Goal: Find contact information: Obtain details needed to contact an individual or organization

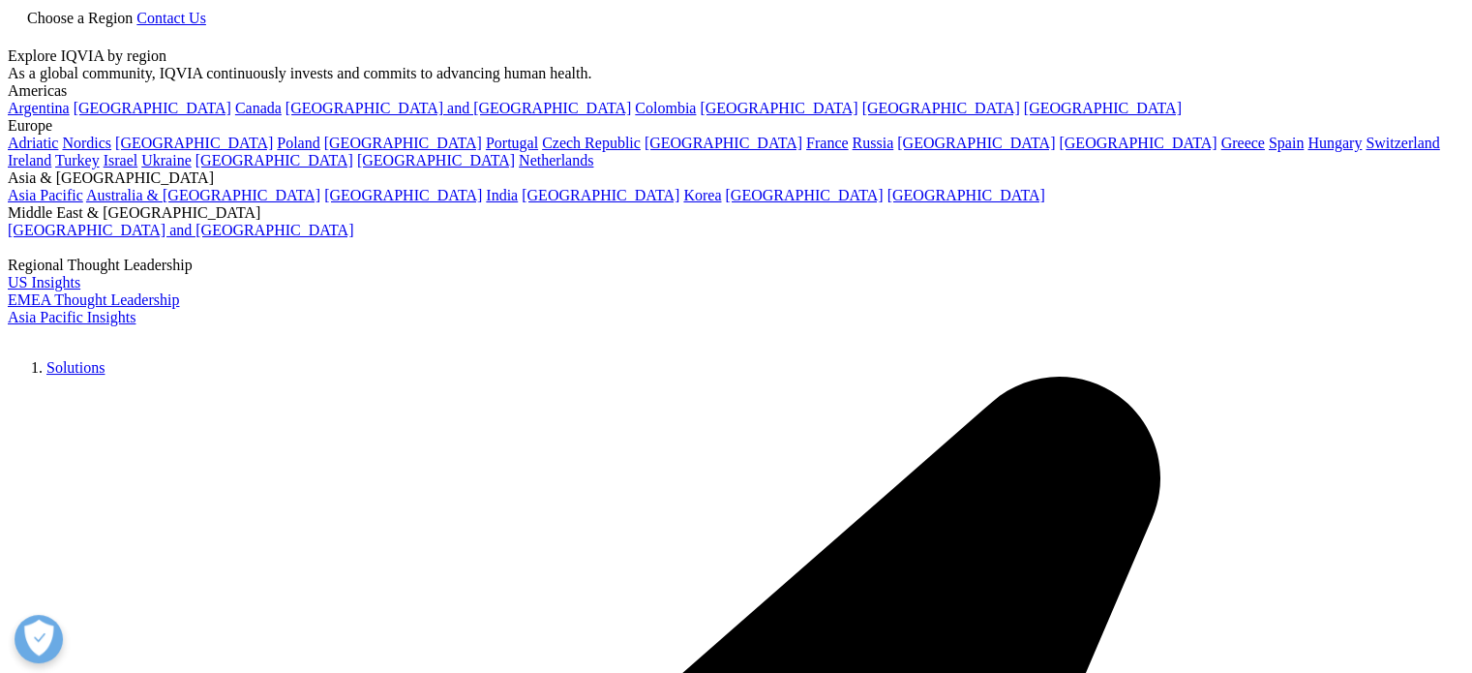
click at [206, 26] on span "Contact Us" at bounding box center [171, 18] width 70 height 16
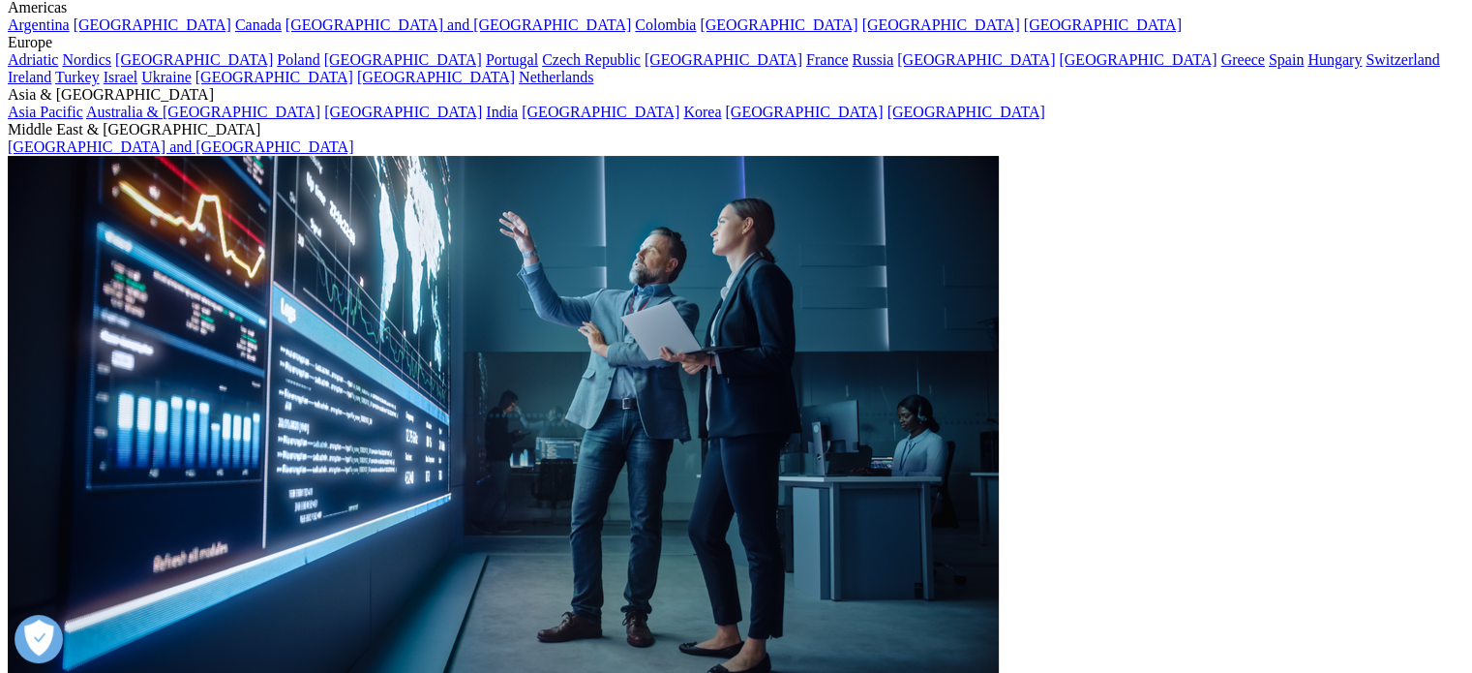
scroll to position [194, 0]
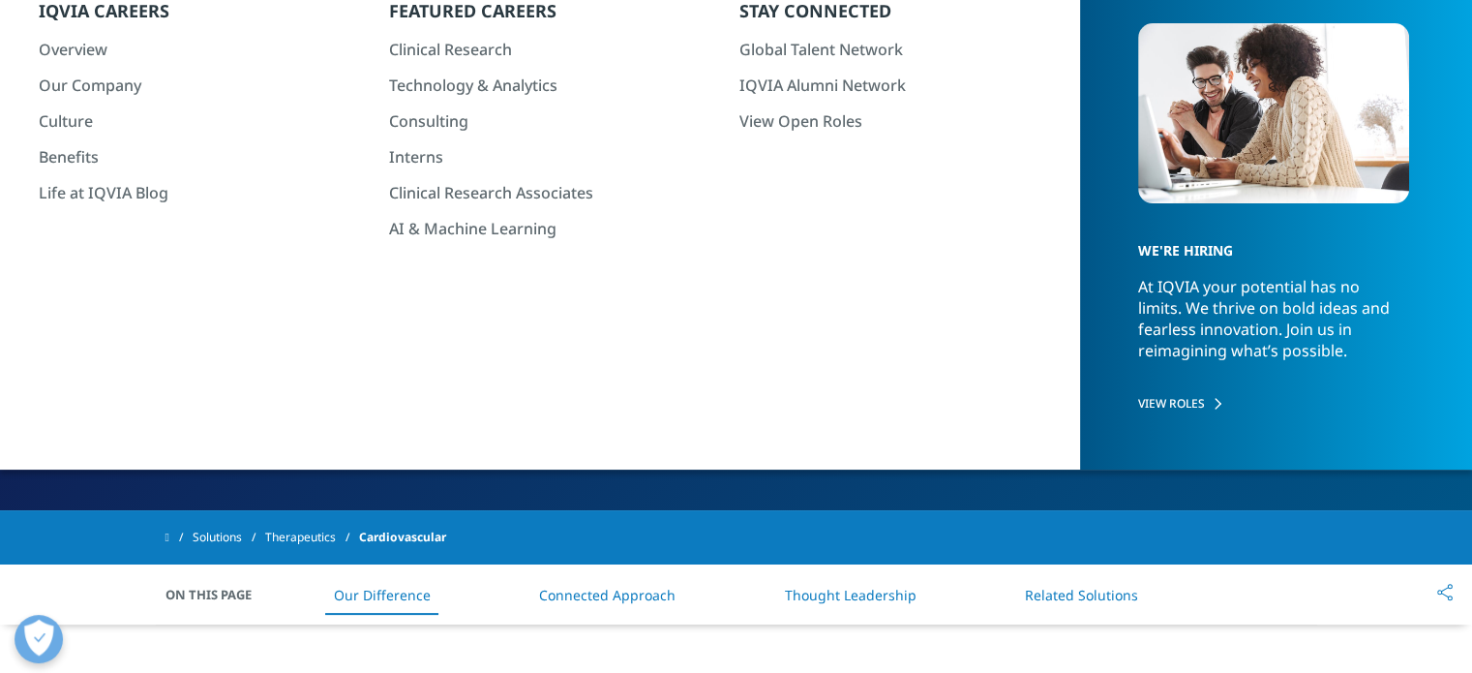
click at [215, 436] on span "Contact Us" at bounding box center [237, 435] width 73 height 16
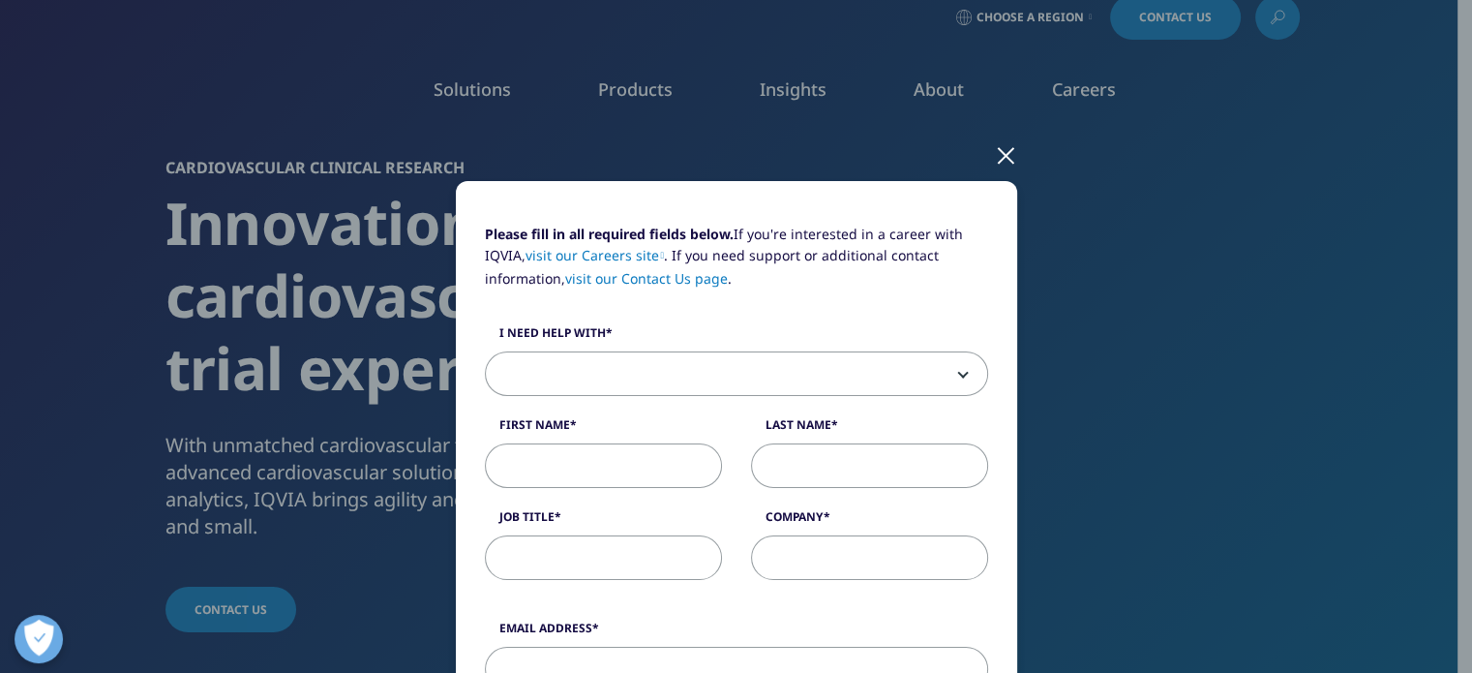
scroll to position [0, 0]
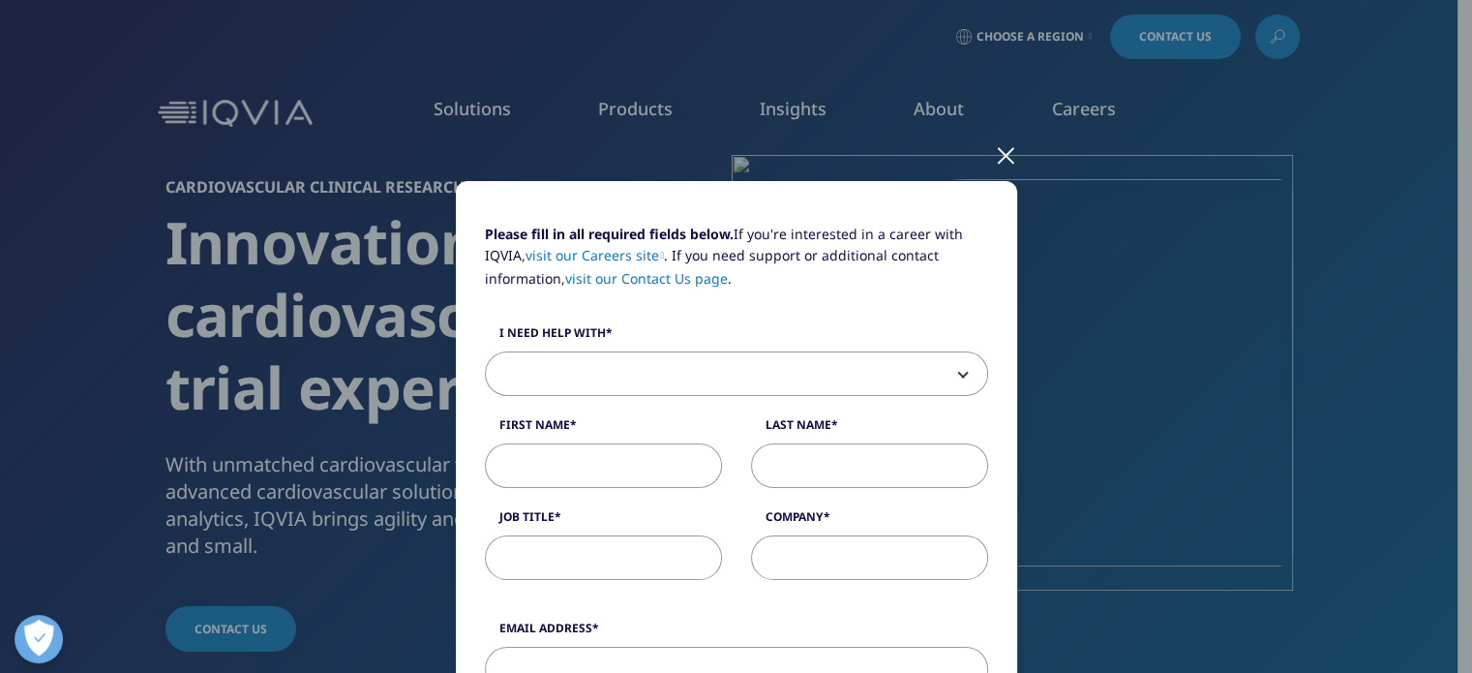
click at [999, 150] on div at bounding box center [1006, 154] width 22 height 53
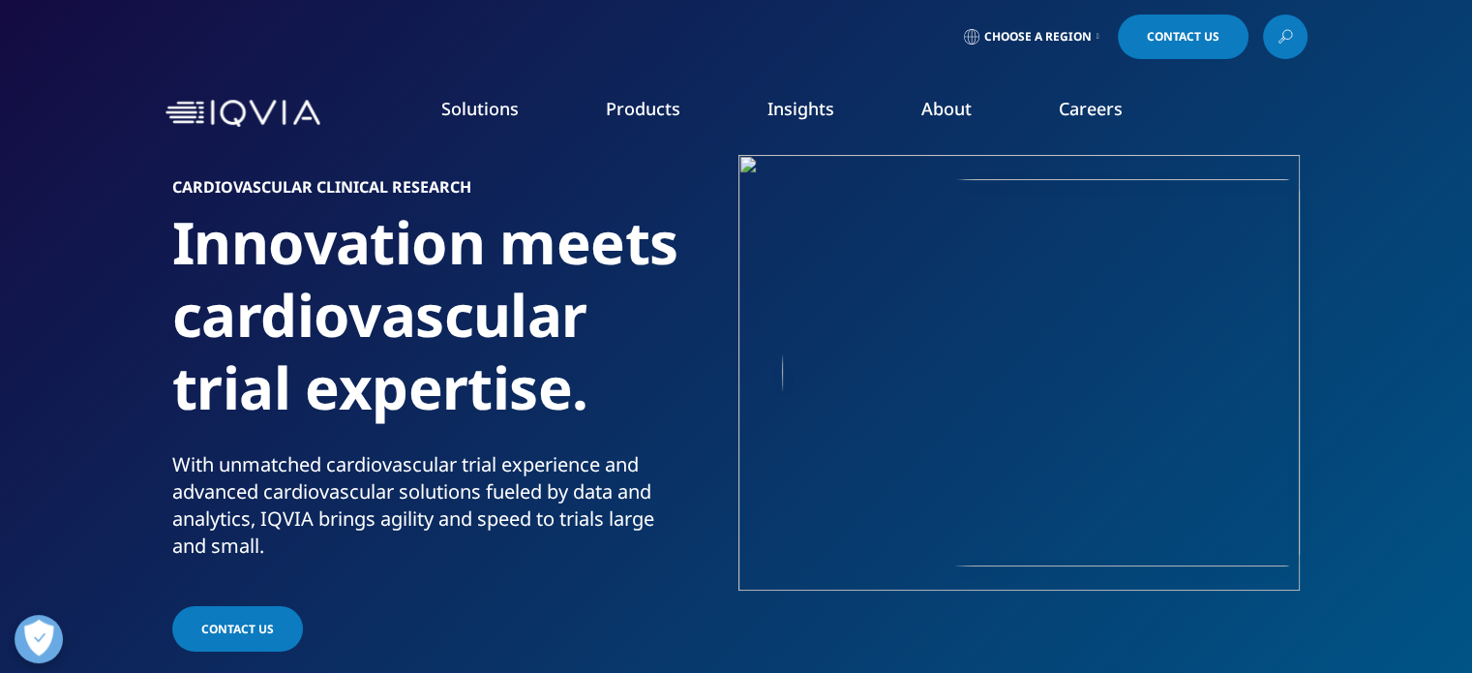
click at [1164, 45] on link "Contact Us" at bounding box center [1183, 37] width 131 height 45
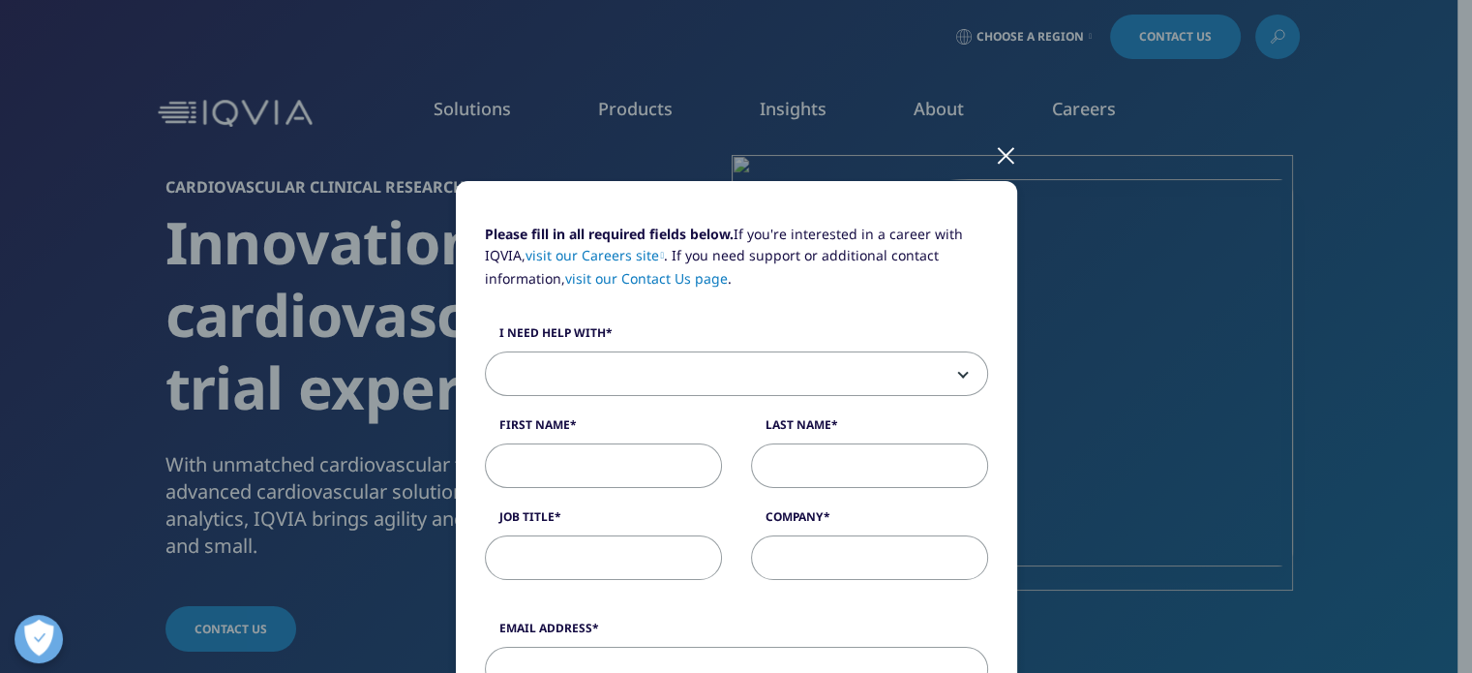
click at [689, 287] on link "visit our Contact Us page" at bounding box center [646, 278] width 163 height 18
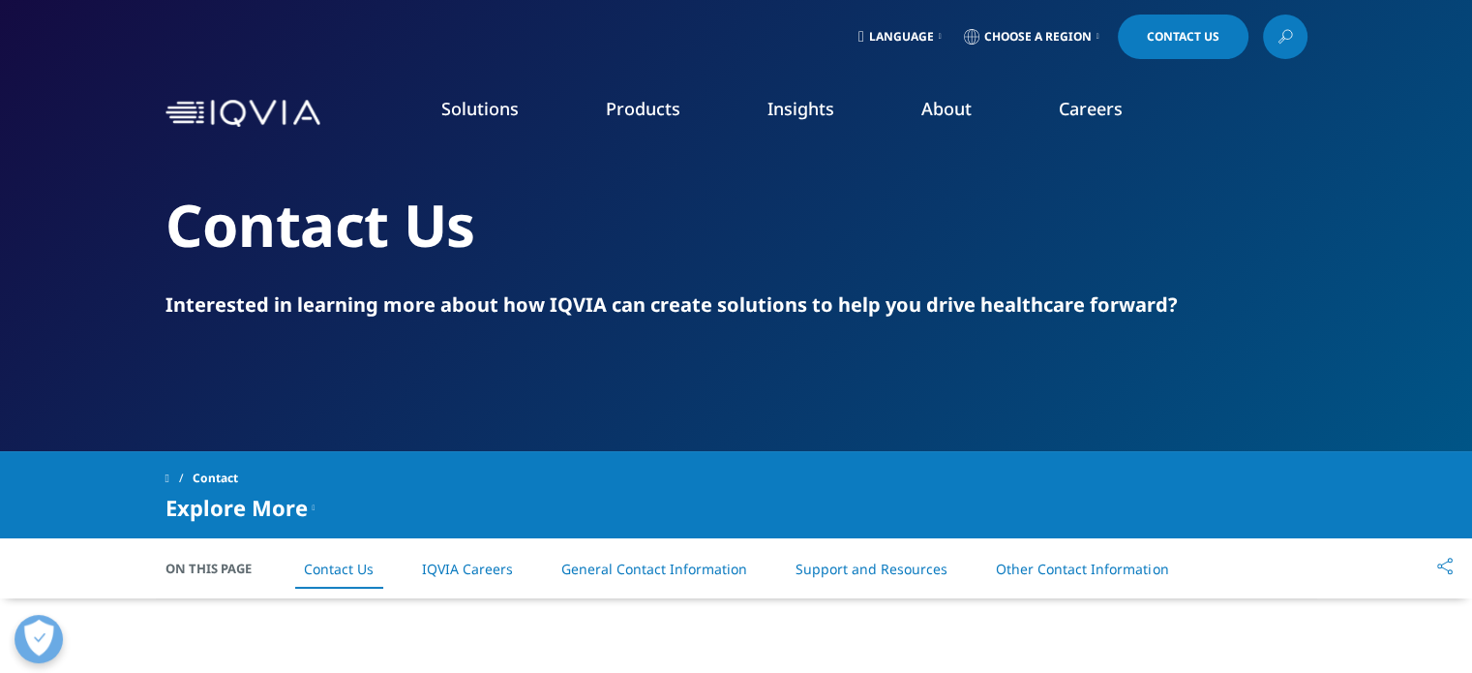
click at [276, 118] on img at bounding box center [243, 114] width 155 height 28
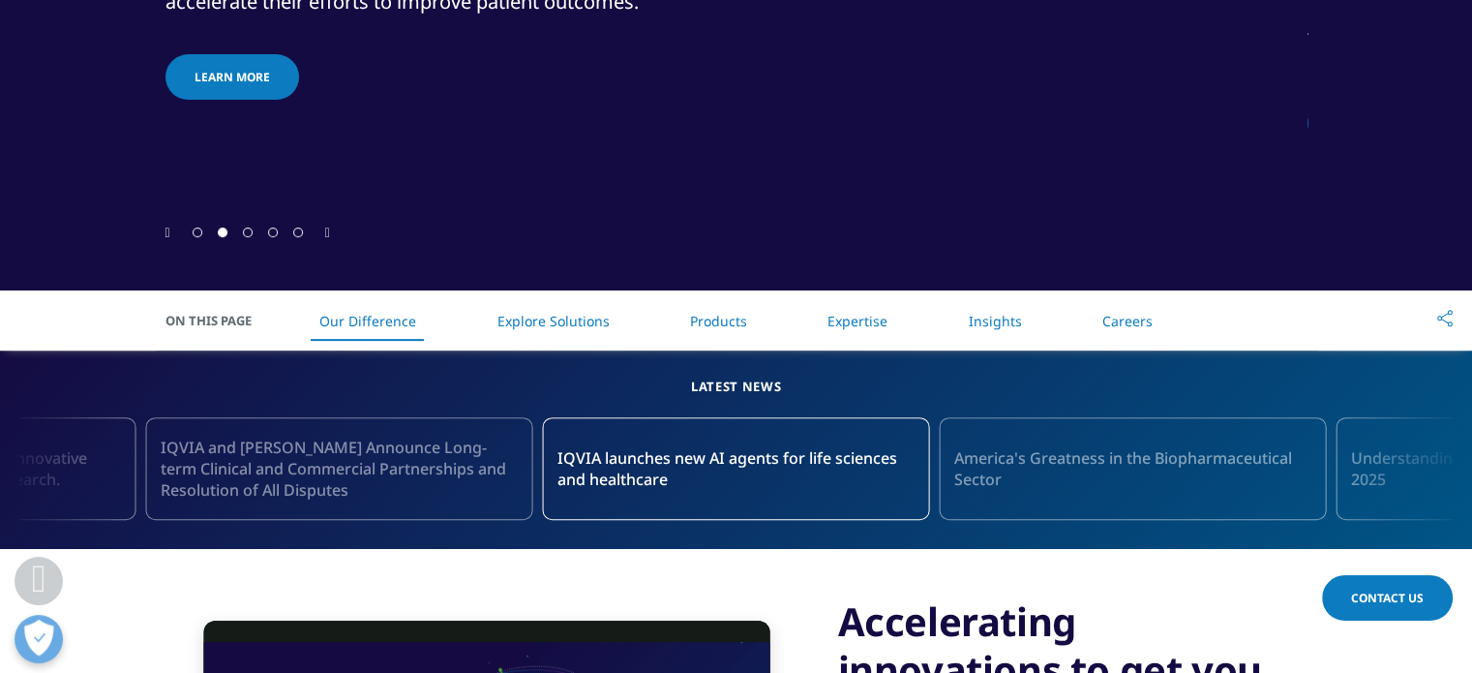
scroll to position [348, 0]
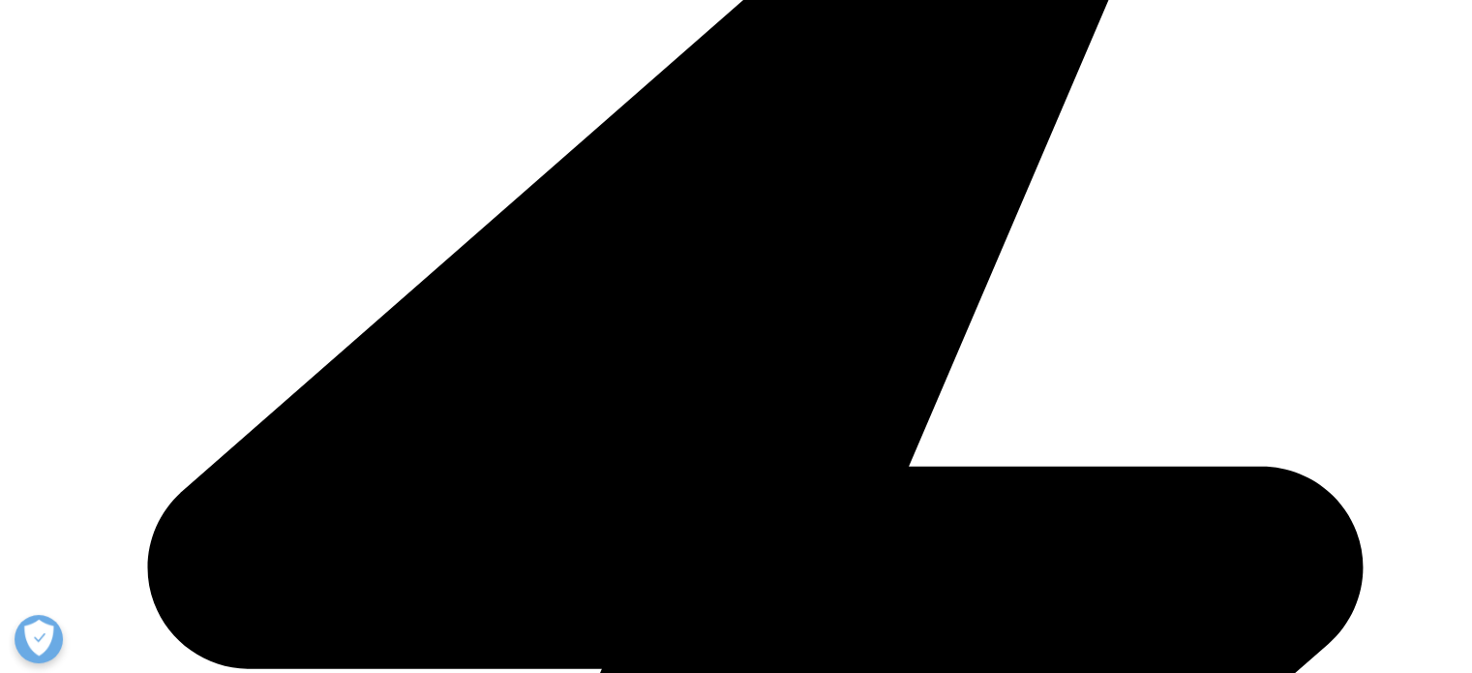
scroll to position [5053, 0]
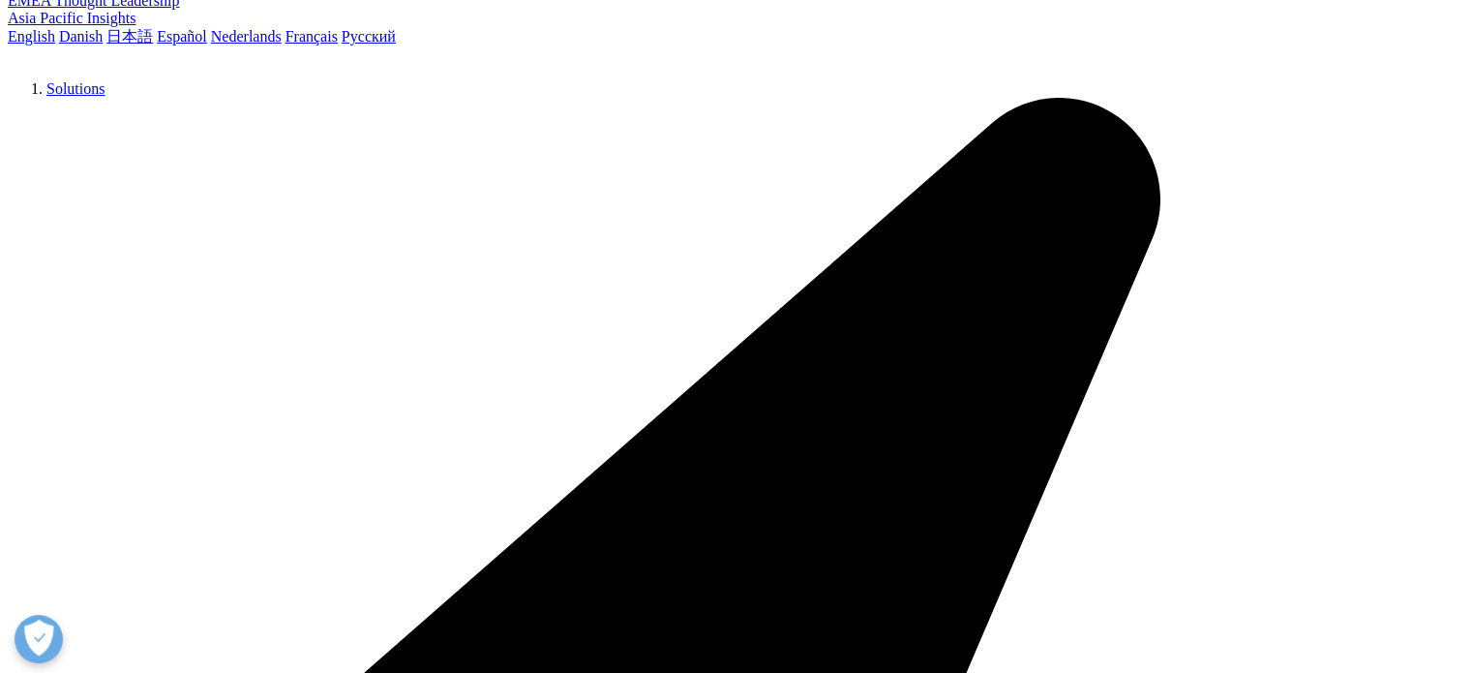
scroll to position [290, 0]
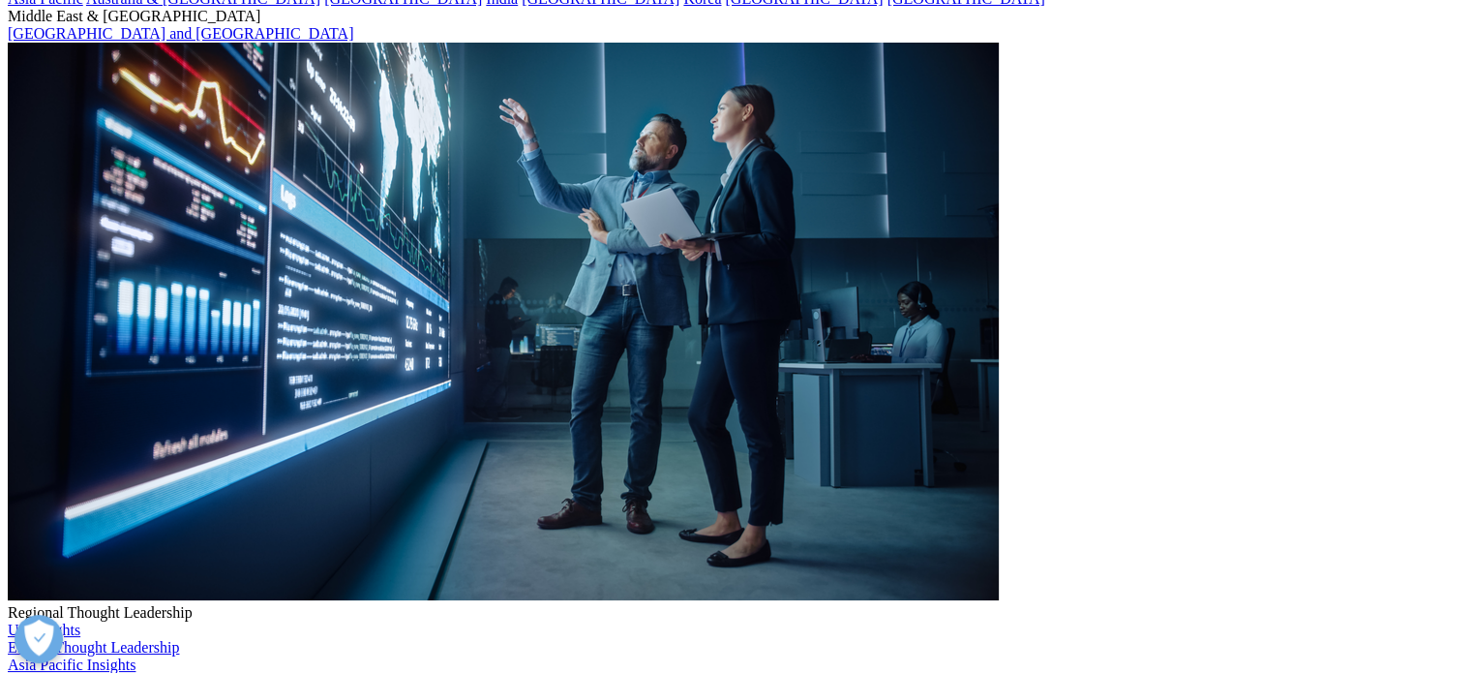
click at [621, 432] on span "Email Us" at bounding box center [540, 442] width 362 height 45
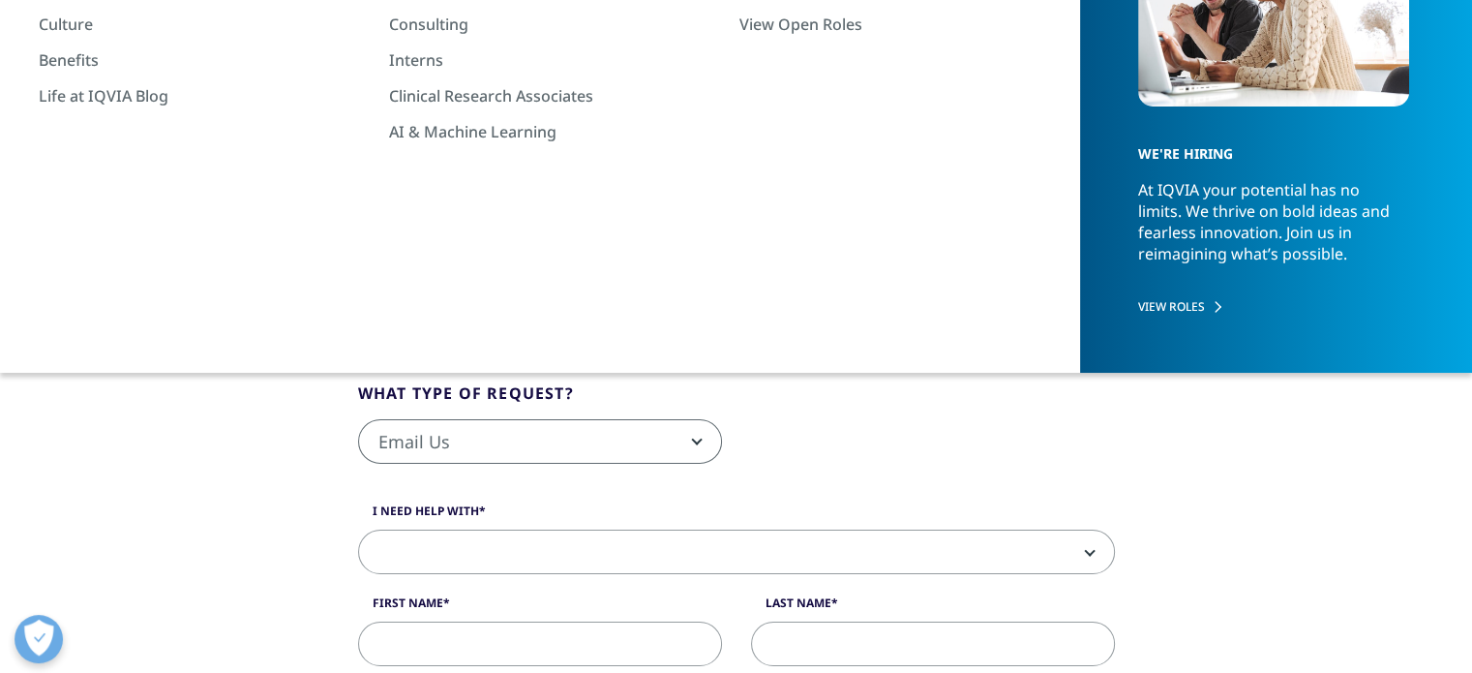
click at [924, 408] on fieldset "What type of request? Email Us Request a Demo IQVIA Institute Inquiries Media I…" at bounding box center [737, 432] width 786 height 103
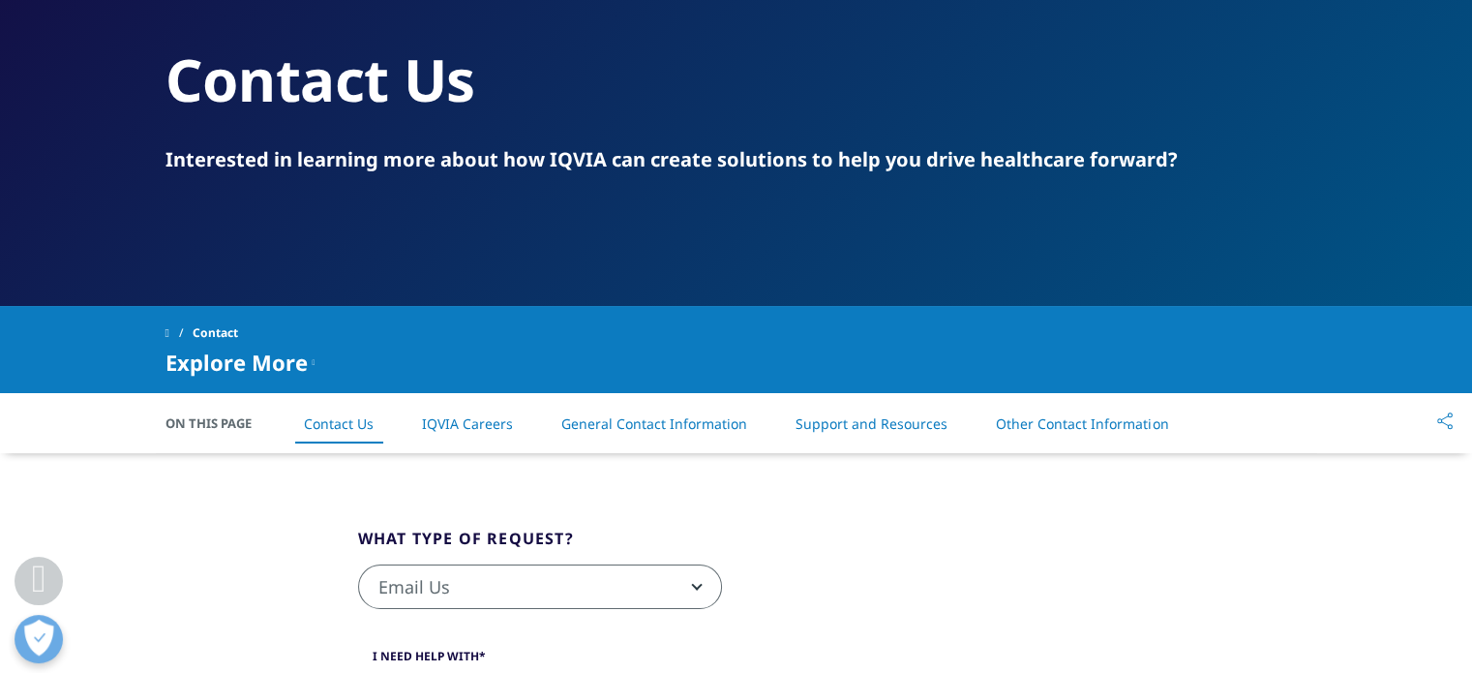
scroll to position [0, 0]
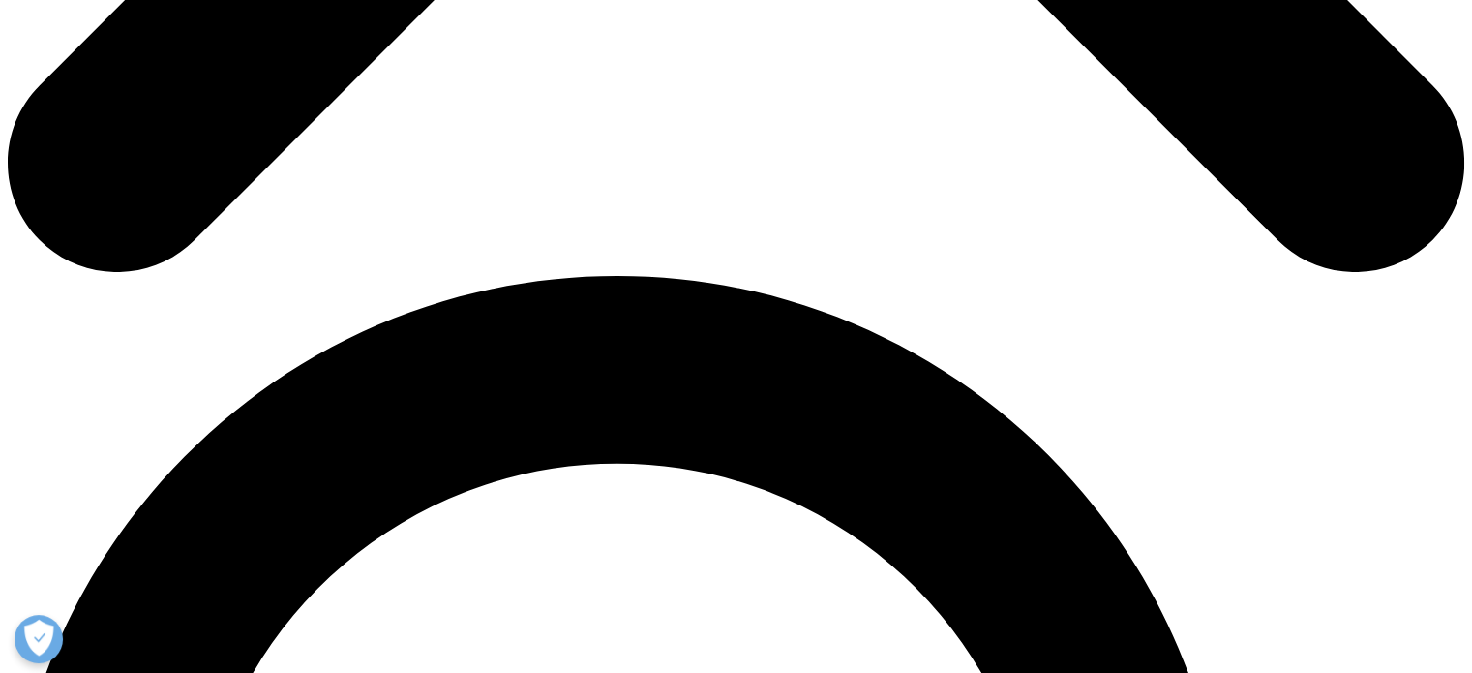
scroll to position [1258, 0]
